Goal: Task Accomplishment & Management: Manage account settings

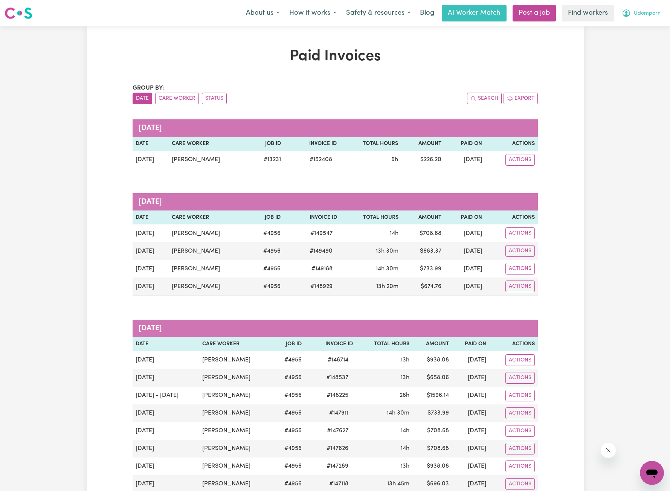
click at [648, 15] on span "Udomporn" at bounding box center [647, 13] width 27 height 8
click at [631, 44] on link "Logout" at bounding box center [634, 43] width 59 height 14
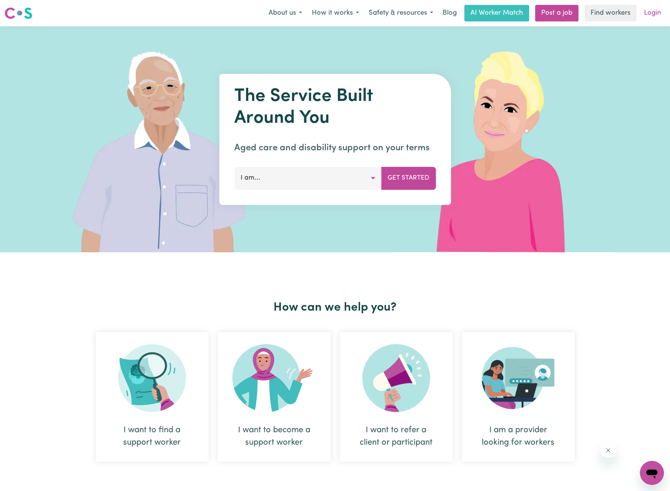
click at [648, 16] on link "Login" at bounding box center [652, 13] width 26 height 17
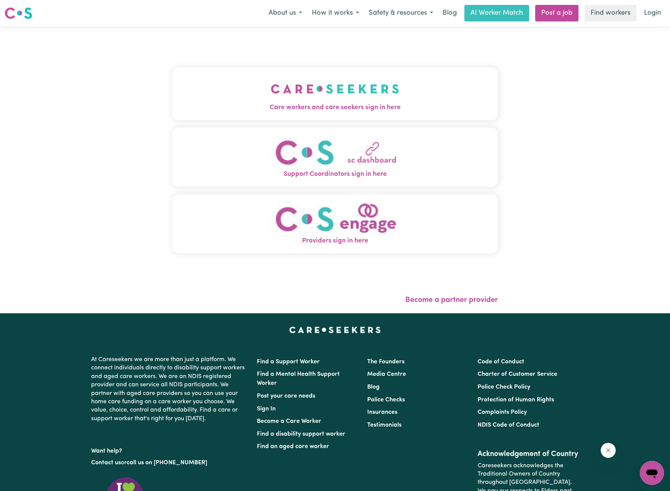
click at [277, 103] on span "Care workers and care seekers sign in here" at bounding box center [335, 108] width 326 height 10
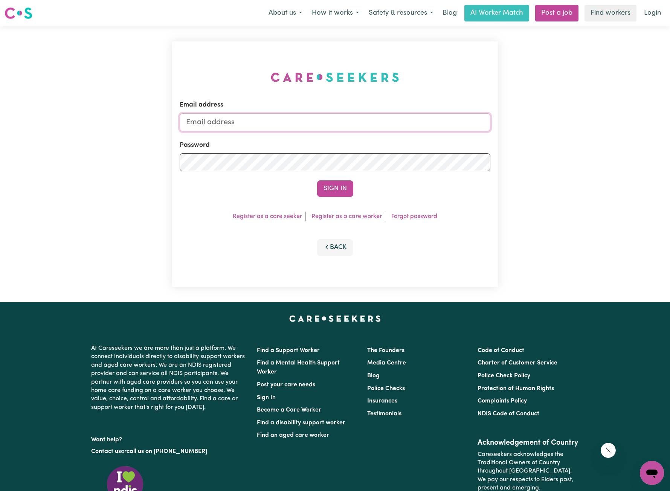
click at [373, 119] on input "Email address" at bounding box center [335, 122] width 311 height 18
drag, startPoint x: 226, startPoint y: 120, endPoint x: 351, endPoint y: 139, distance: 126.0
click at [355, 125] on input "[EMAIL_ADDRESS][PERSON_NAME][DOMAIN_NAME]" at bounding box center [335, 122] width 311 height 18
type input "[EMAIL_ADDRESS][PERSON_NAME][DOMAIN_NAME]"
click at [329, 178] on form "Email address [EMAIL_ADDRESS][DOMAIN_NAME] Password Sign In" at bounding box center [335, 148] width 311 height 97
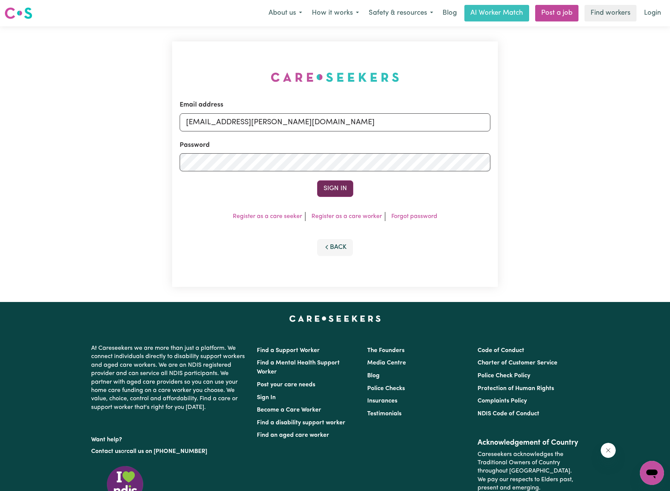
click at [336, 187] on button "Sign In" at bounding box center [335, 188] width 36 height 17
